Goal: Information Seeking & Learning: Learn about a topic

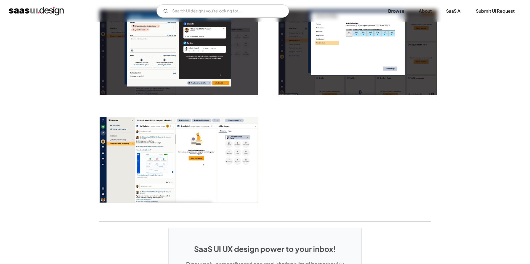
scroll to position [930, 0]
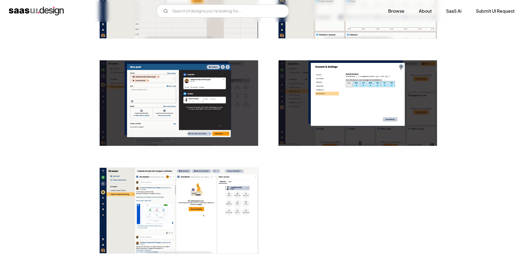
click at [33, 10] on img "home" at bounding box center [36, 11] width 55 height 9
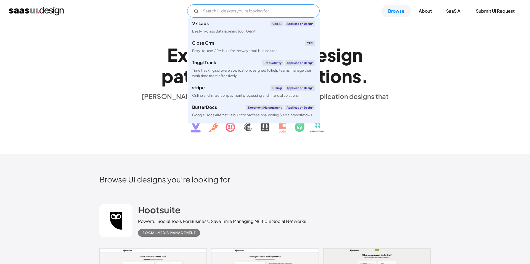
click at [224, 15] on input "Email Form" at bounding box center [253, 10] width 132 height 13
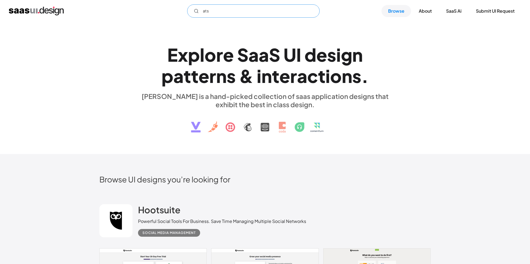
drag, startPoint x: 223, startPoint y: 10, endPoint x: 192, endPoint y: 10, distance: 30.9
click at [192, 10] on input "ats" at bounding box center [253, 10] width 132 height 13
click at [207, 12] on input "recuitee" at bounding box center [253, 10] width 132 height 13
click at [209, 12] on input "recuitee" at bounding box center [253, 10] width 132 height 13
click at [226, 9] on input "recruitee" at bounding box center [253, 10] width 132 height 13
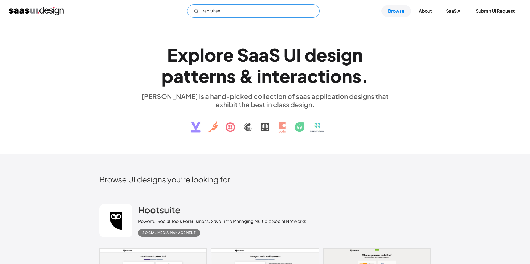
click at [226, 9] on input "recruitee" at bounding box center [253, 10] width 132 height 13
type input "recruitee"
click at [385, 16] on link "Browse" at bounding box center [396, 11] width 30 height 12
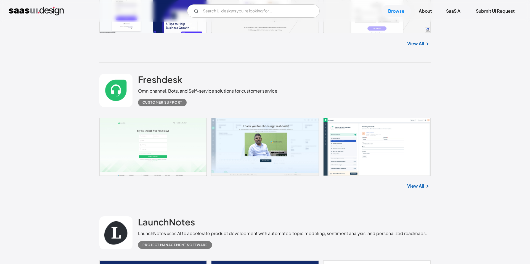
scroll to position [1350, 0]
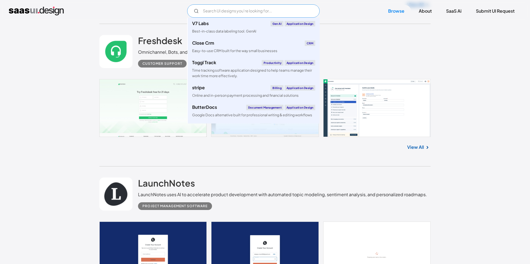
click at [216, 13] on input "Email Form" at bounding box center [253, 10] width 132 height 13
click at [230, 162] on div "Freshdesk Omnichannel, Bots, and Self-service solutions for customer service Cu…" at bounding box center [264, 95] width 331 height 143
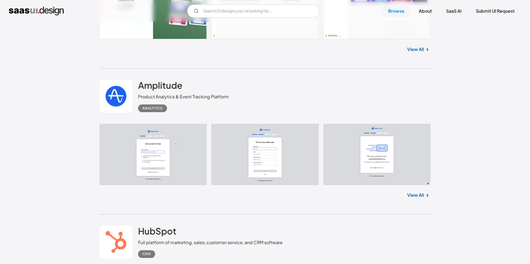
scroll to position [2337, 0]
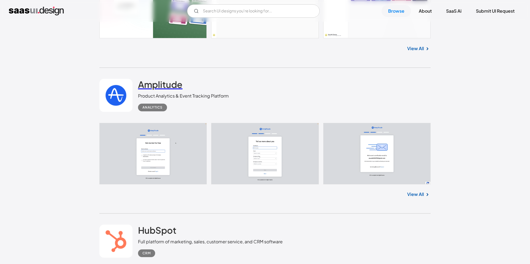
click at [156, 84] on h2 "Amplitude" at bounding box center [160, 84] width 44 height 11
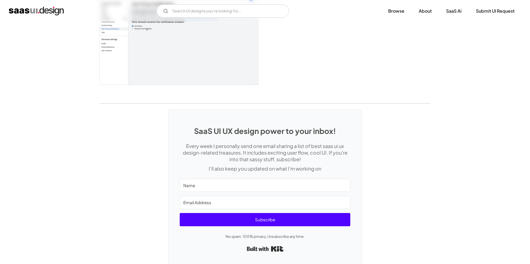
scroll to position [1390, 0]
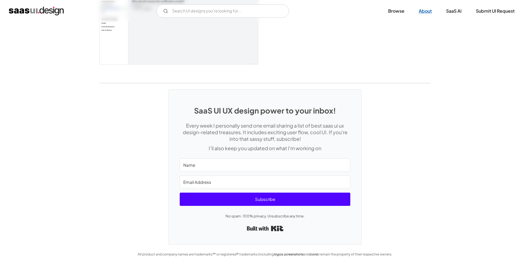
click at [433, 6] on link "About" at bounding box center [425, 11] width 26 height 12
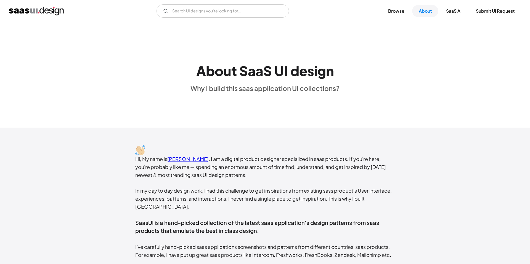
click at [54, 12] on img "home" at bounding box center [36, 11] width 55 height 9
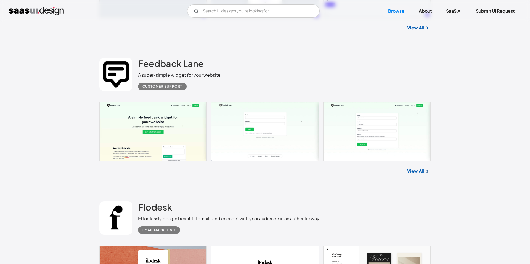
scroll to position [8205, 0]
